Goal: Information Seeking & Learning: Learn about a topic

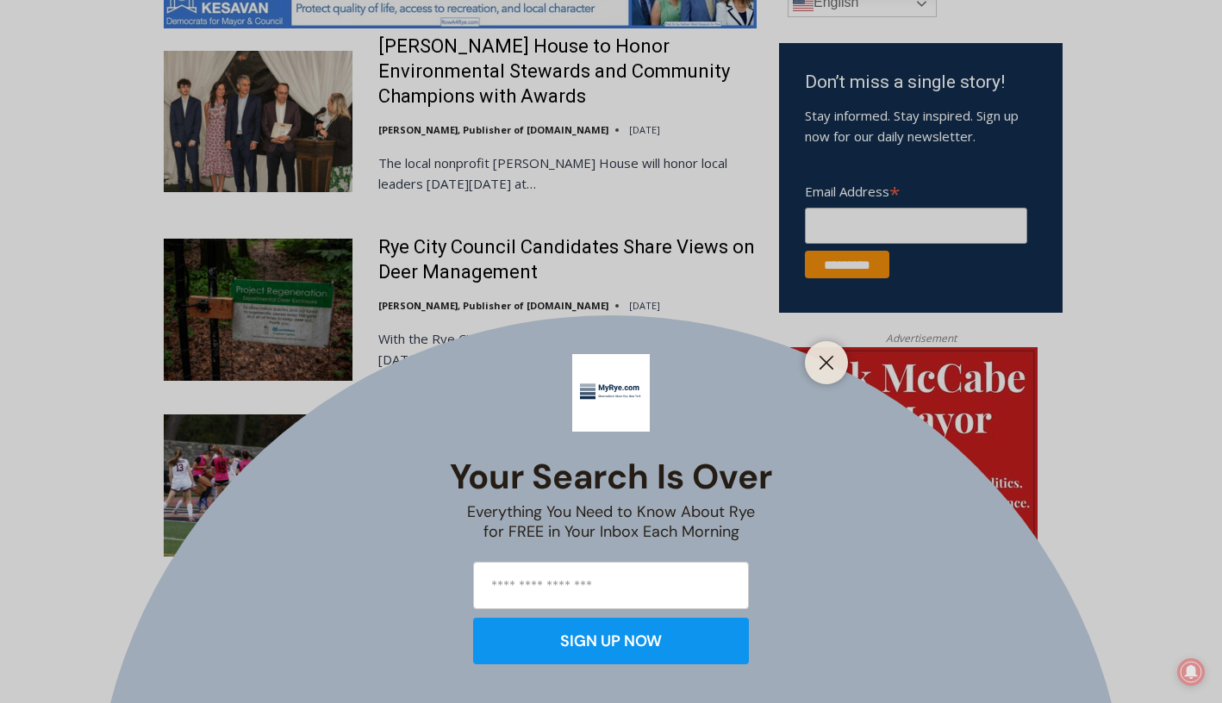
scroll to position [998, 0]
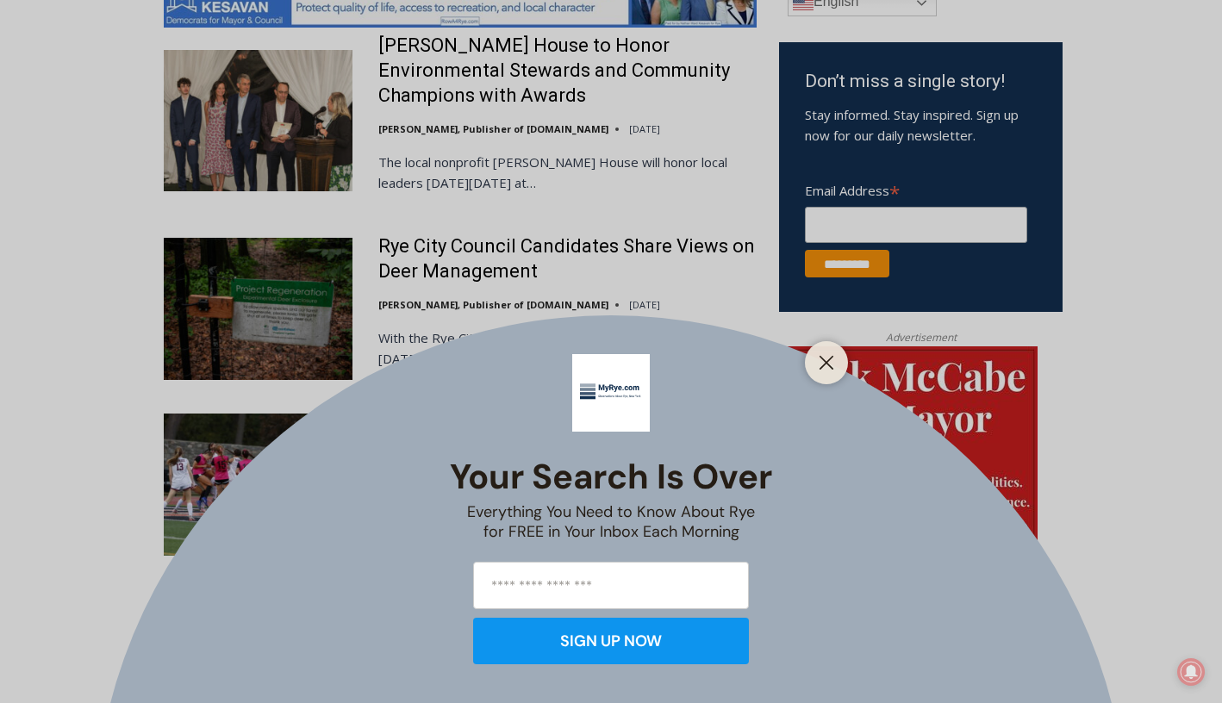
click at [820, 375] on div at bounding box center [826, 362] width 43 height 43
click at [831, 372] on button "Close" at bounding box center [827, 363] width 24 height 24
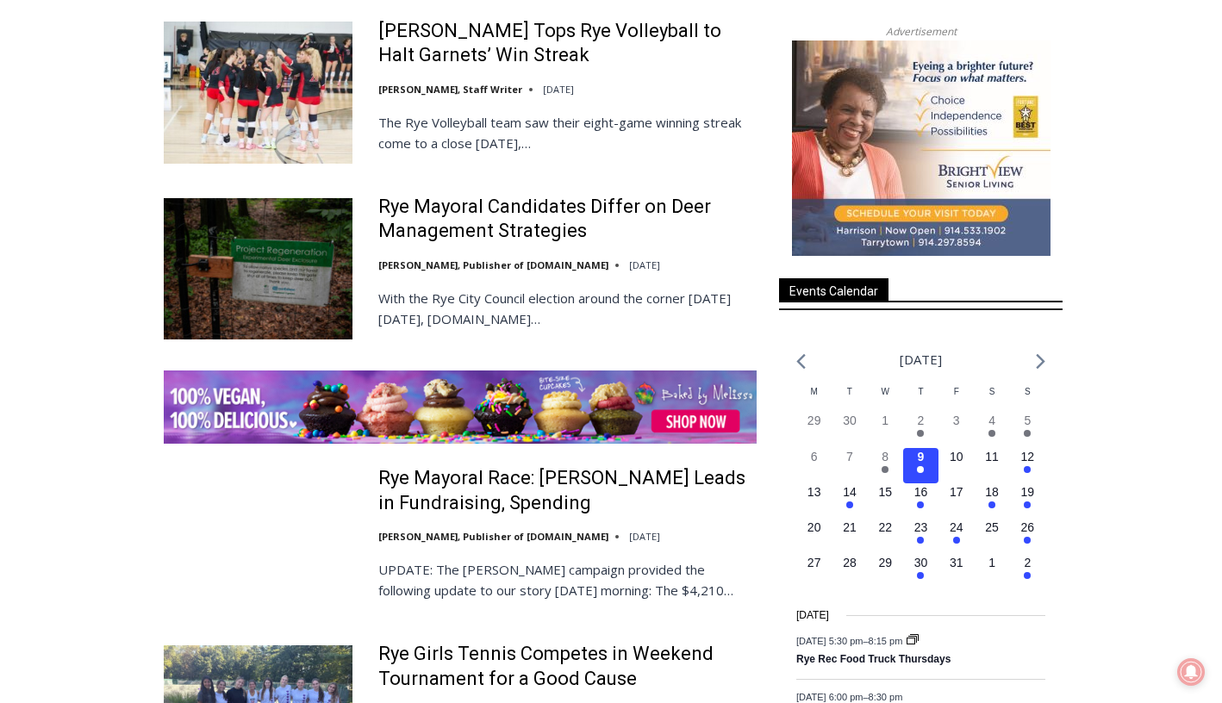
scroll to position [2343, 0]
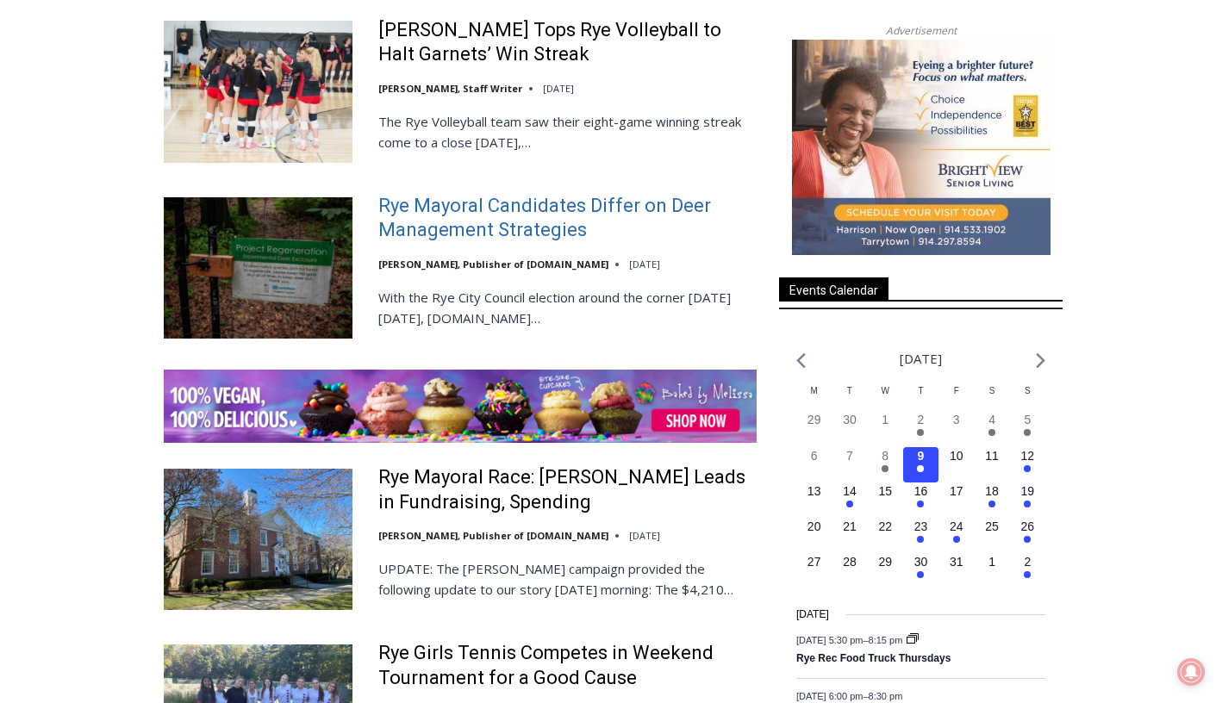
click at [457, 221] on link "Rye Mayoral Candidates Differ on Deer Management Strategies" at bounding box center [567, 218] width 378 height 49
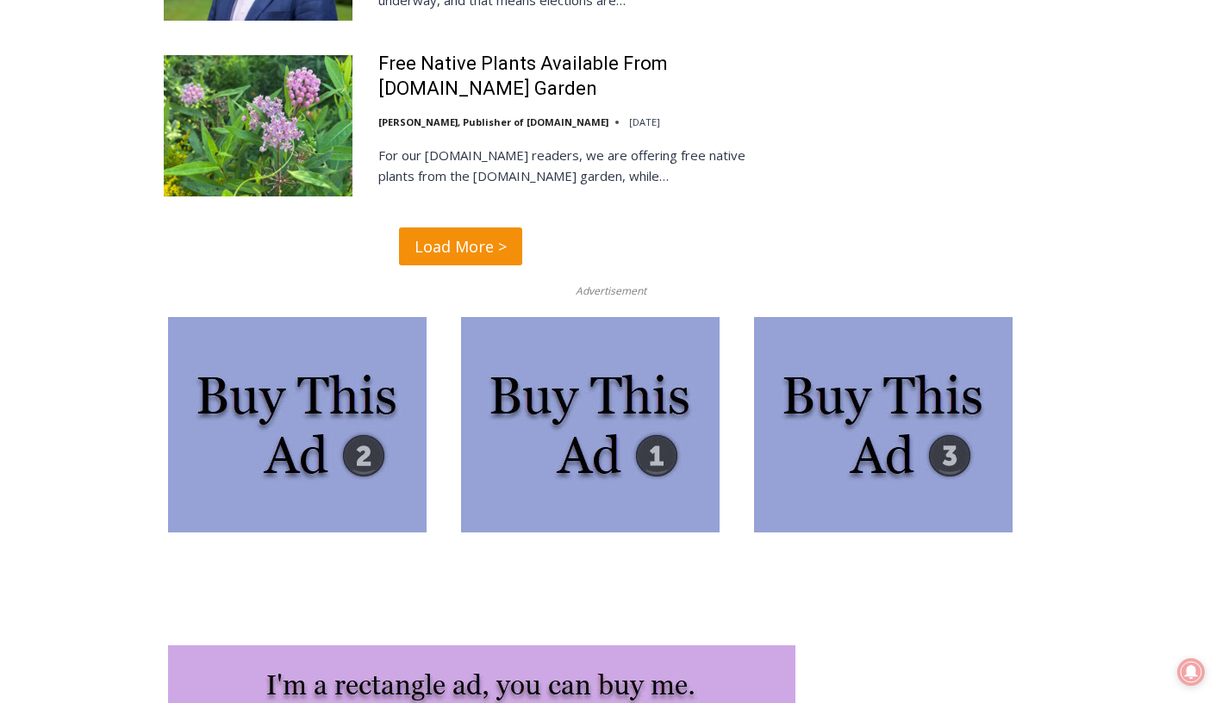
scroll to position [4294, 0]
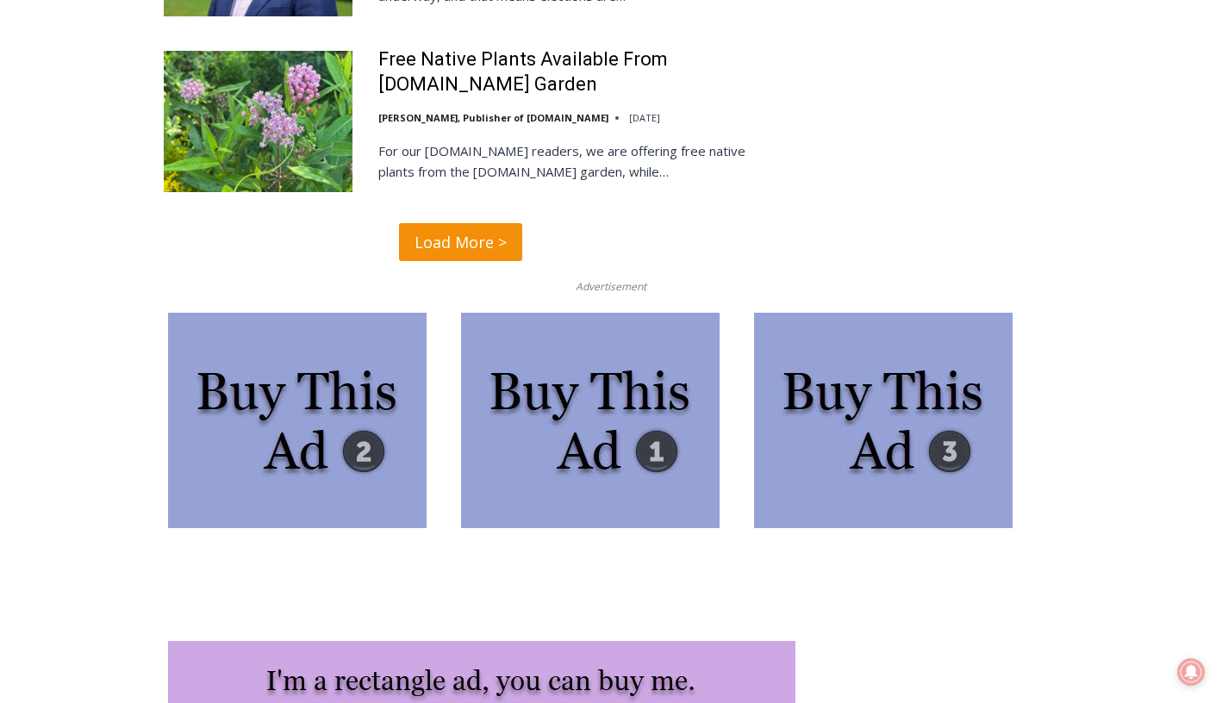
click at [480, 230] on span "Load More >" at bounding box center [461, 242] width 92 height 25
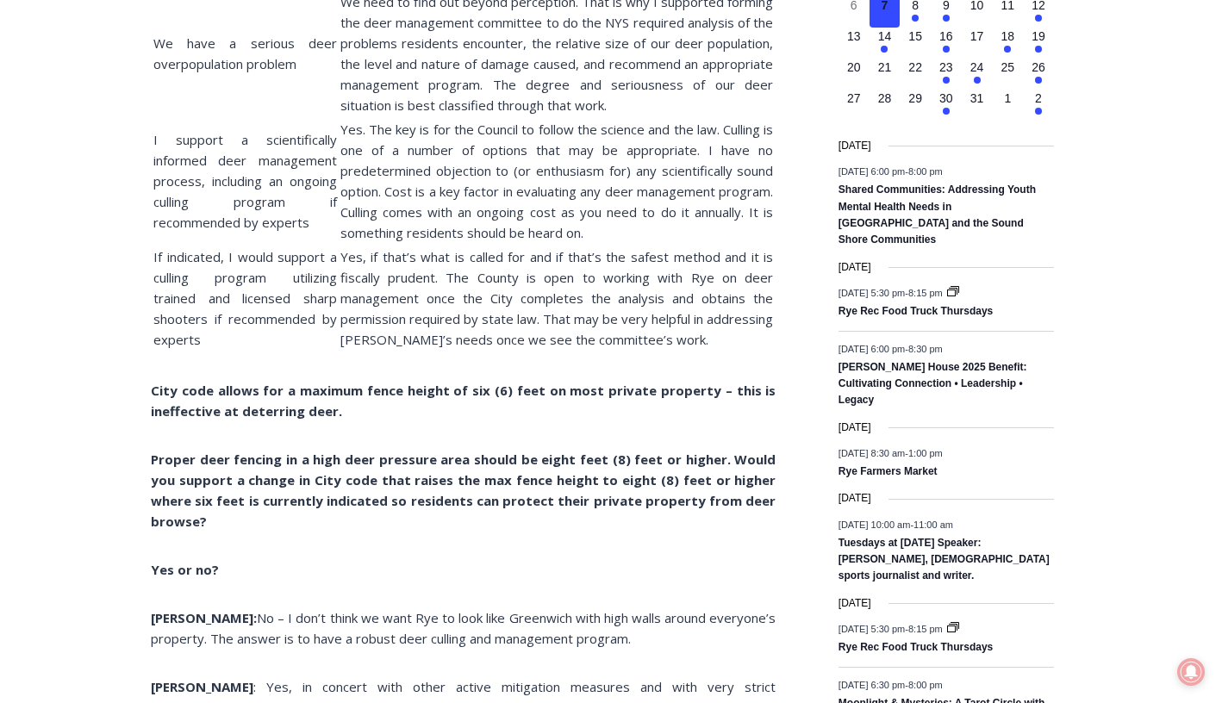
scroll to position [2214, 0]
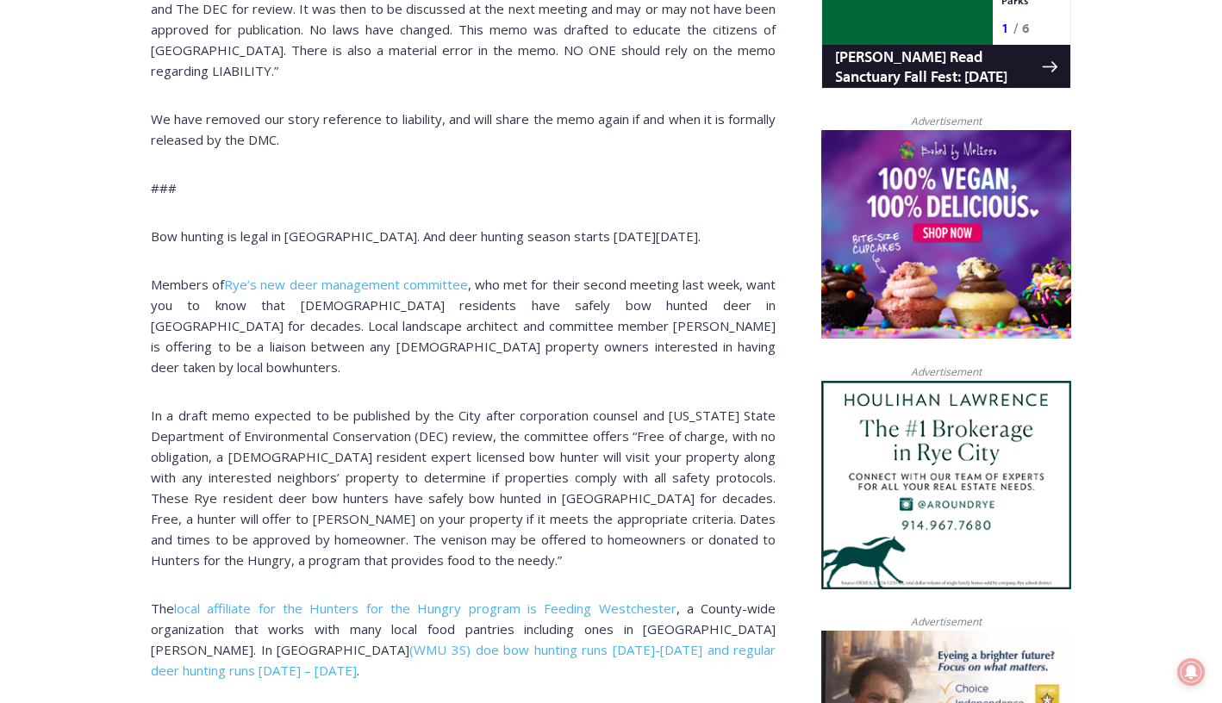
scroll to position [1273, 0]
